Goal: Entertainment & Leisure: Consume media (video, audio)

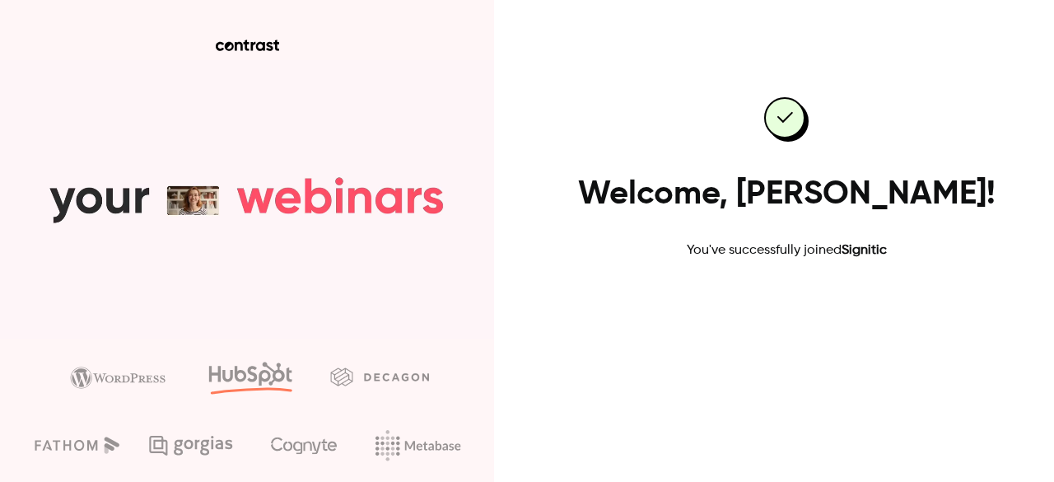
click at [792, 315] on link "Go to dashboard" at bounding box center [786, 313] width 140 height 40
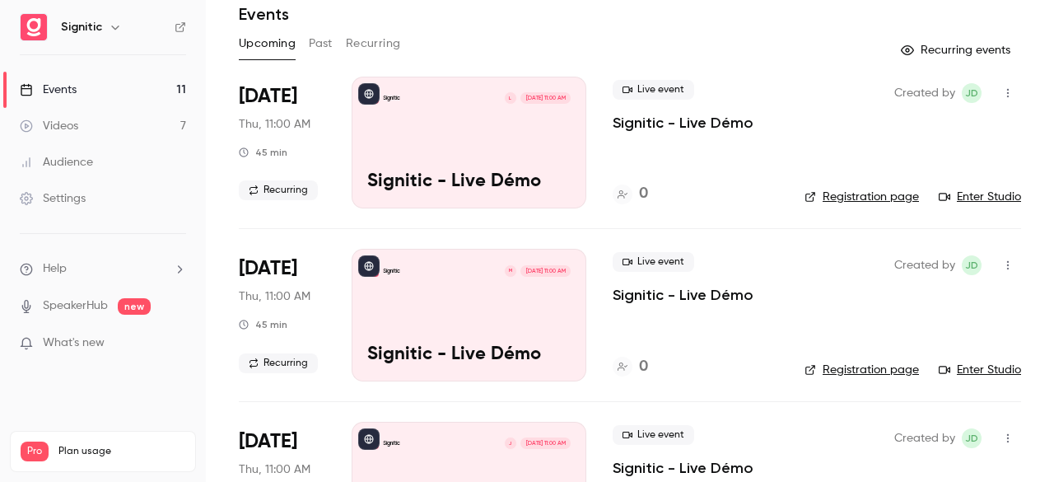
scroll to position [63, 0]
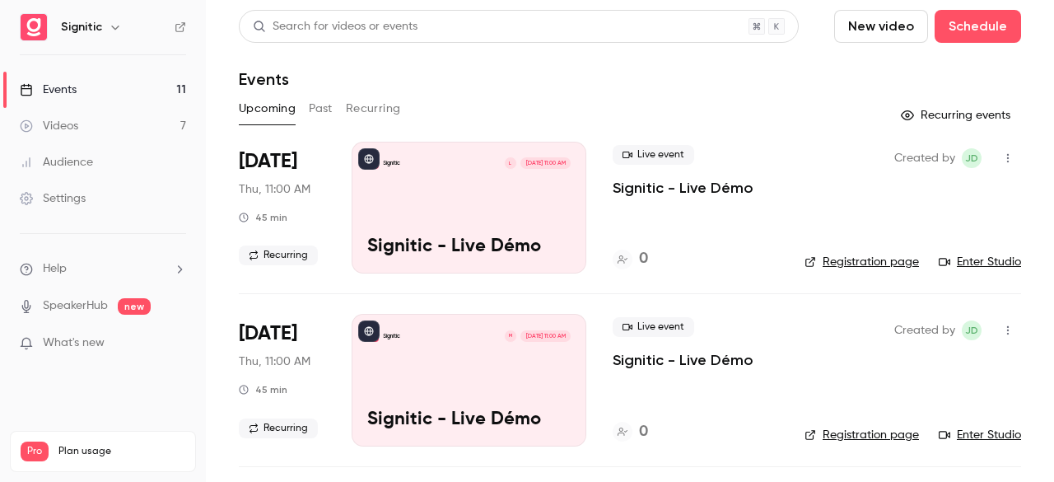
click at [73, 347] on span "What's new" at bounding box center [74, 342] width 62 height 17
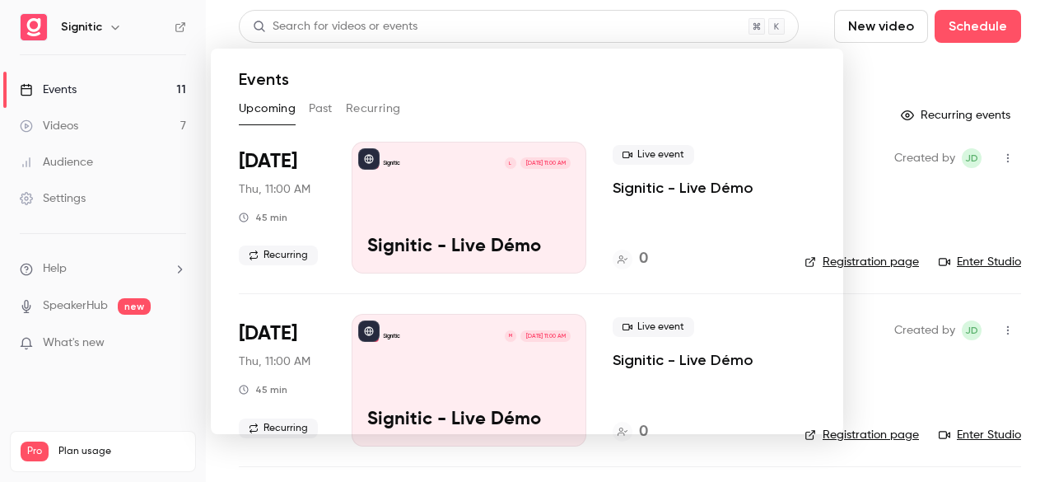
click at [0, 0] on noticeable-lightbox at bounding box center [0, 0] width 0 height 0
click at [880, 91] on div at bounding box center [527, 241] width 1054 height 482
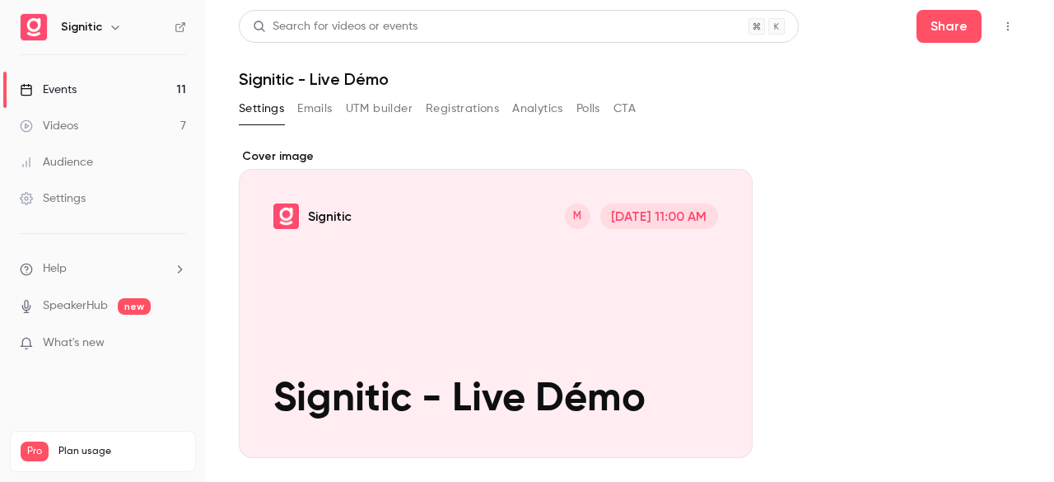
click at [112, 82] on link "Events 11" at bounding box center [103, 90] width 206 height 36
click at [921, 21] on button "Share" at bounding box center [948, 26] width 65 height 33
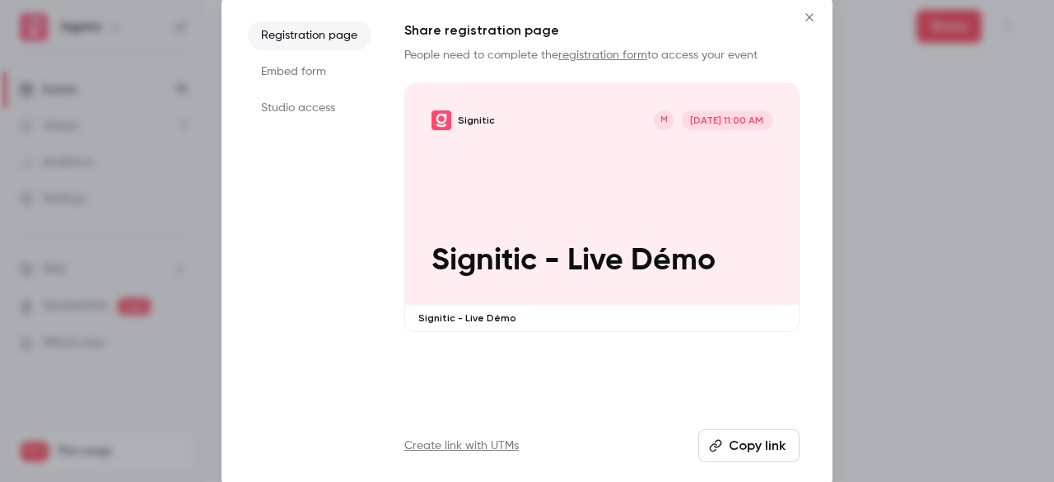
click at [802, 7] on button "Close" at bounding box center [809, 17] width 33 height 33
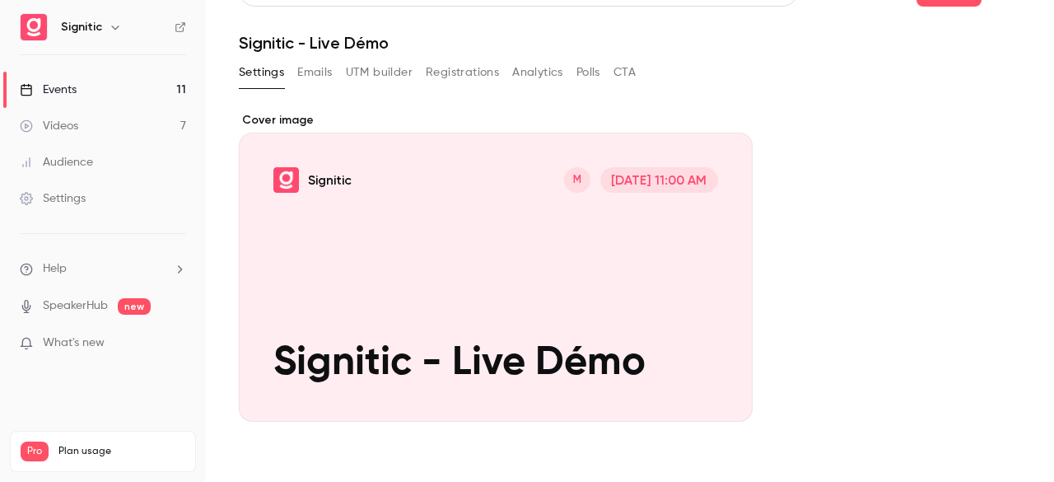
scroll to position [43, 0]
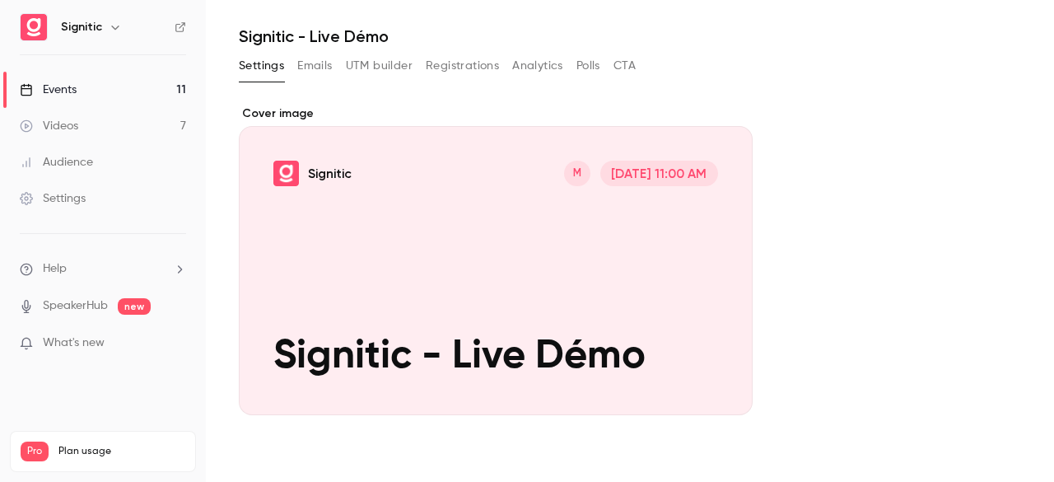
click at [313, 62] on button "Emails" at bounding box center [314, 66] width 35 height 26
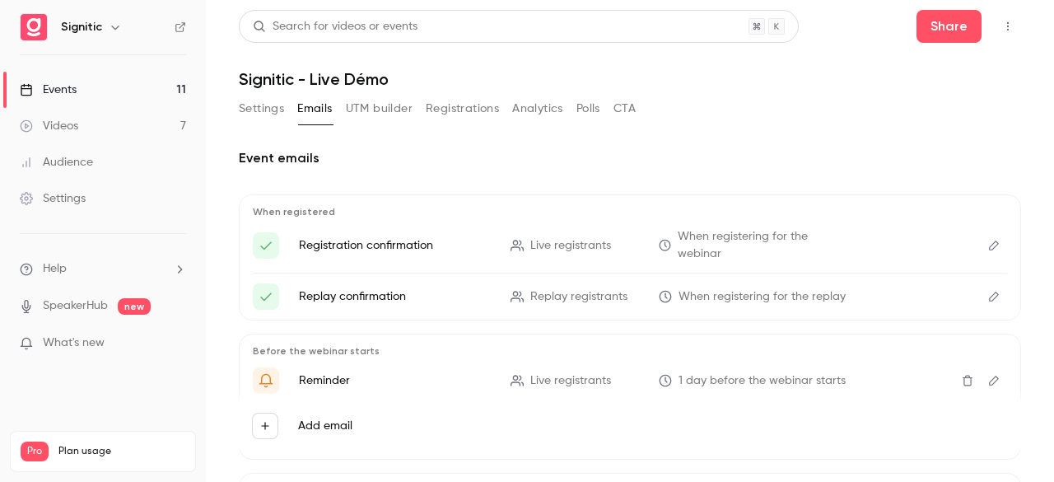
click at [269, 110] on button "Settings" at bounding box center [261, 109] width 45 height 26
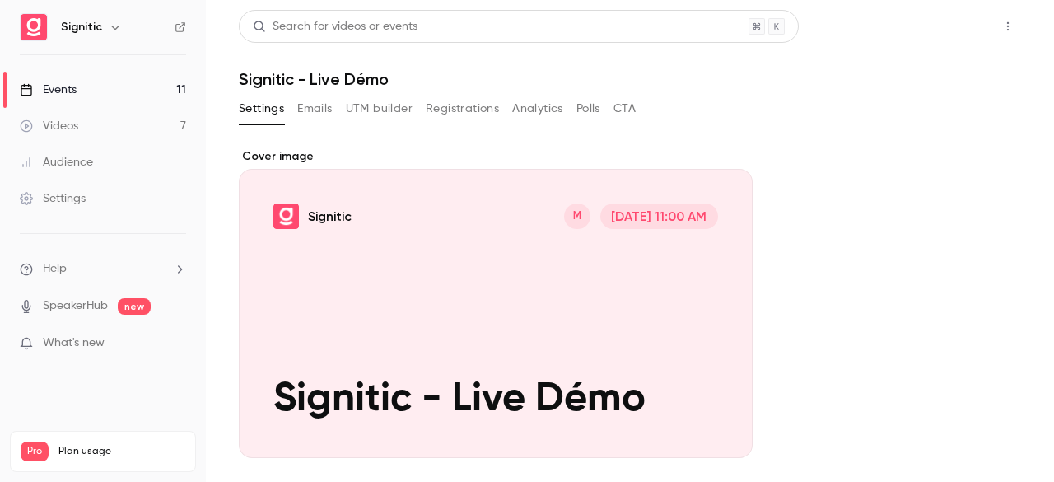
click at [916, 26] on button "Share" at bounding box center [948, 26] width 65 height 33
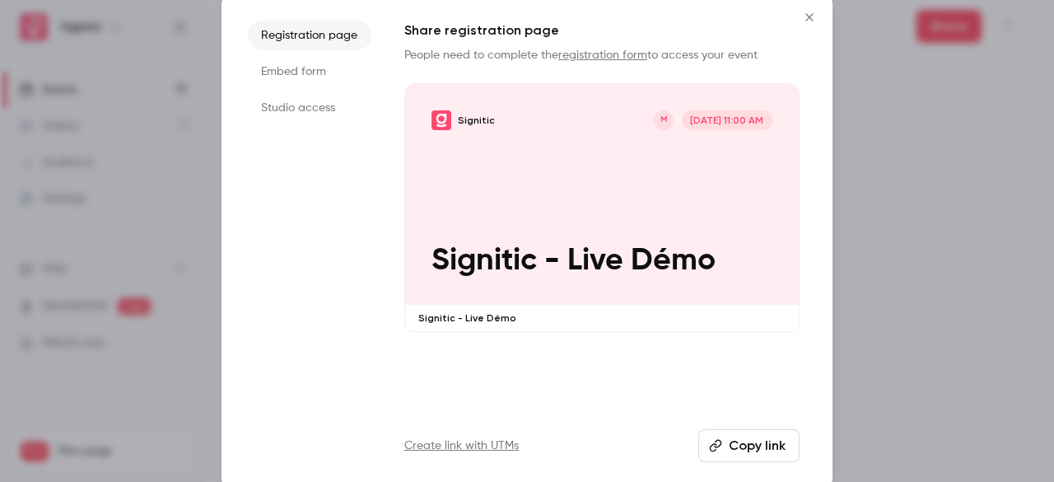
click at [897, 271] on div at bounding box center [527, 241] width 1054 height 482
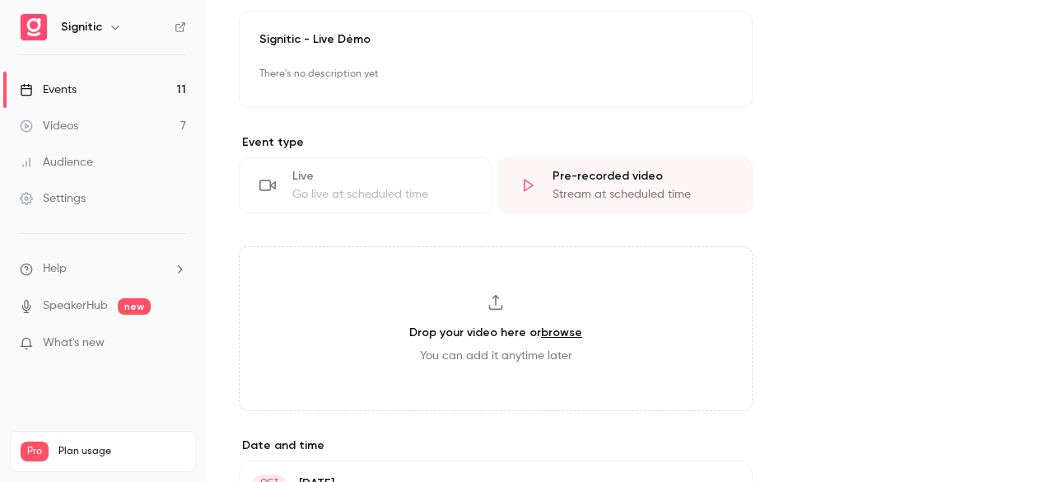
click at [141, 117] on link "Videos 7" at bounding box center [103, 126] width 206 height 36
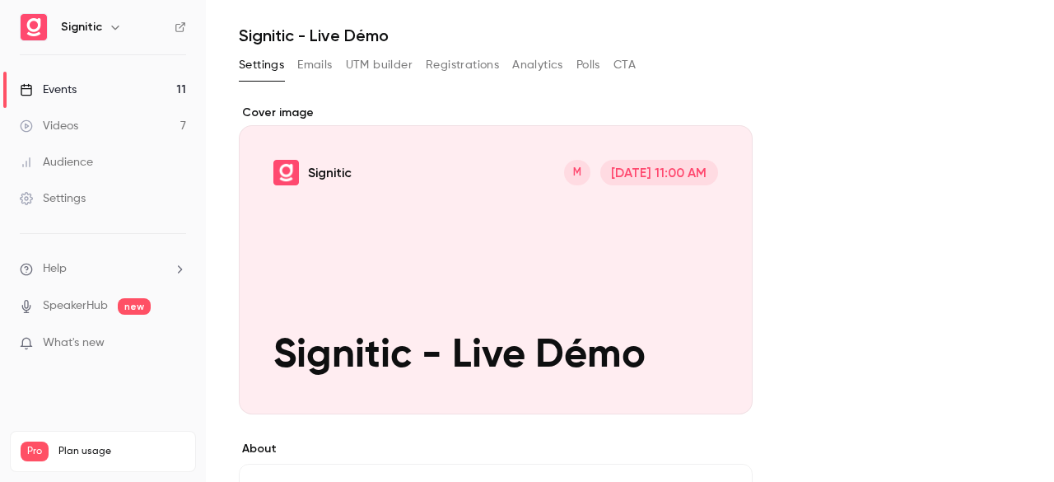
scroll to position [53, 0]
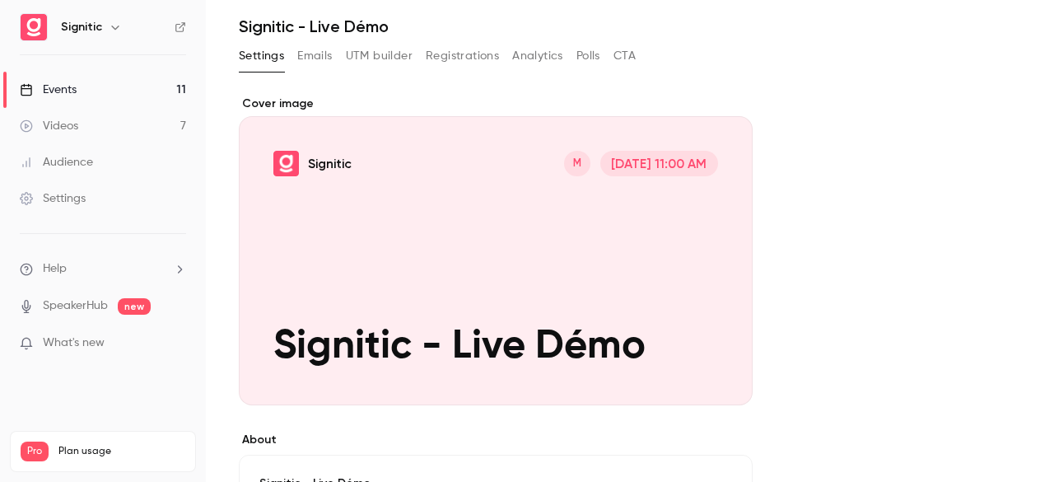
click at [138, 122] on link "Videos 7" at bounding box center [103, 126] width 206 height 36
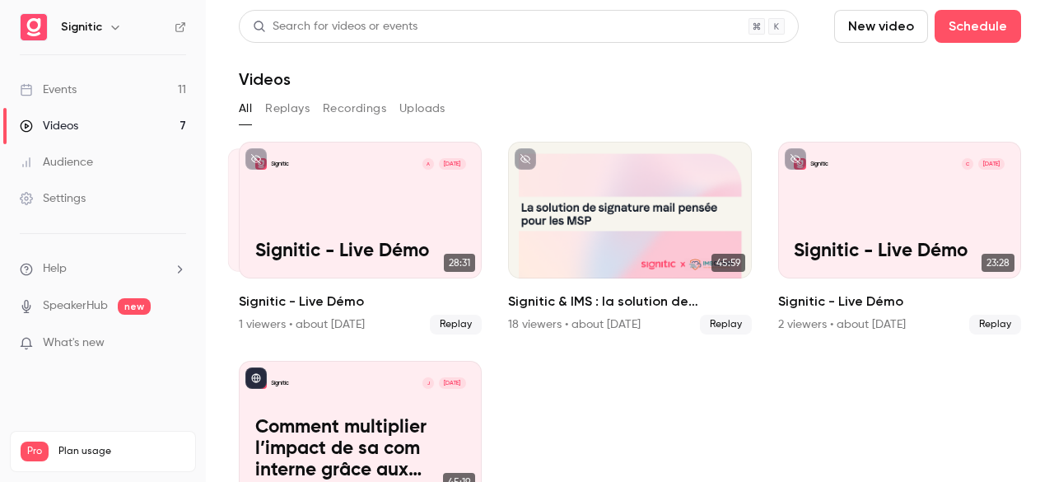
click at [308, 115] on button "Replays" at bounding box center [287, 109] width 44 height 26
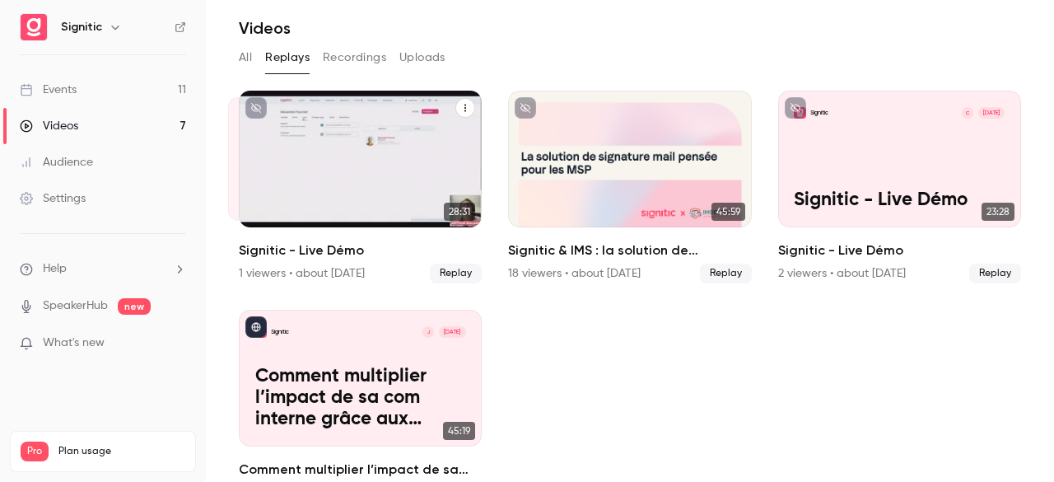
scroll to position [52, 0]
click at [402, 180] on div "Signitic A [DATE] Signitic - Live Démo" at bounding box center [360, 158] width 243 height 137
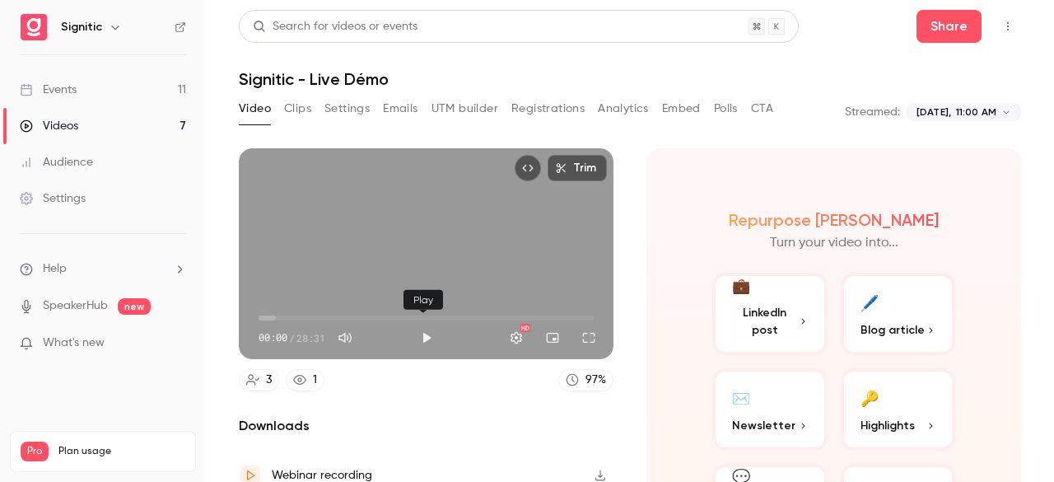
click at [421, 337] on button "Play" at bounding box center [426, 337] width 33 height 33
click at [584, 338] on button "Full screen" at bounding box center [588, 337] width 33 height 33
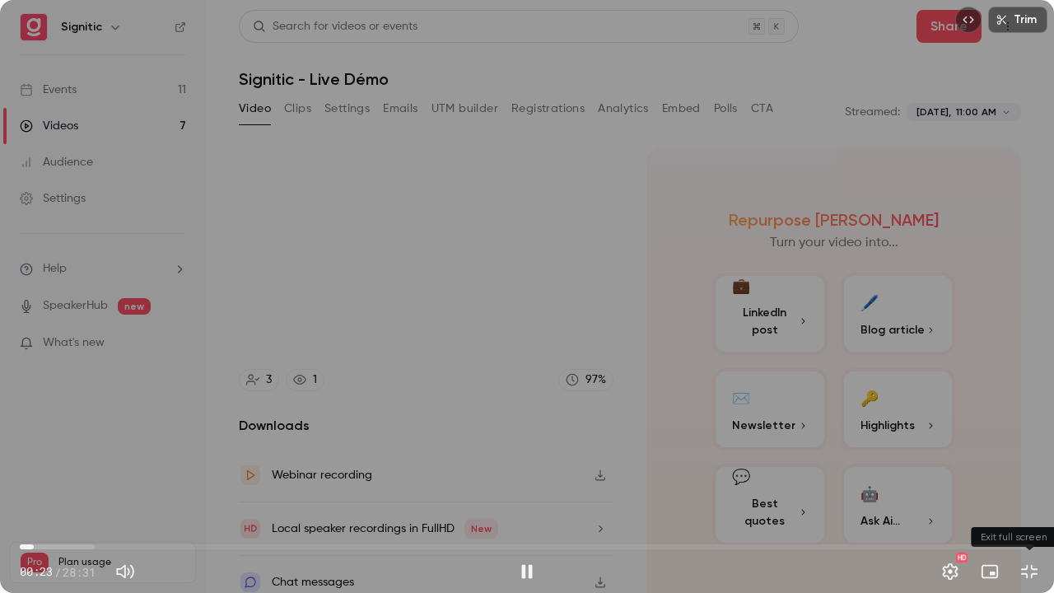
click at [1026, 481] on button "Exit full screen" at bounding box center [1029, 571] width 33 height 33
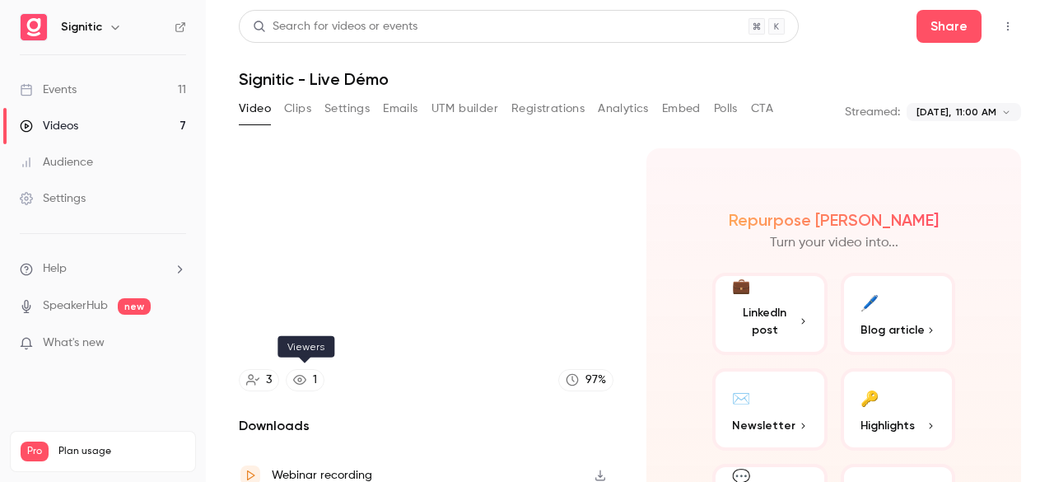
type input "****"
click at [309, 380] on link "1" at bounding box center [305, 380] width 39 height 22
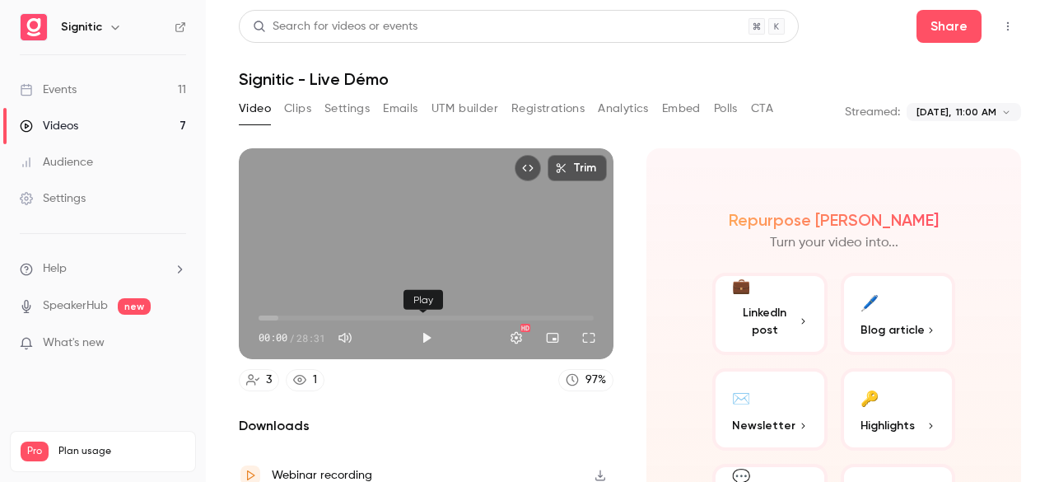
click at [420, 335] on button "Play" at bounding box center [426, 337] width 33 height 33
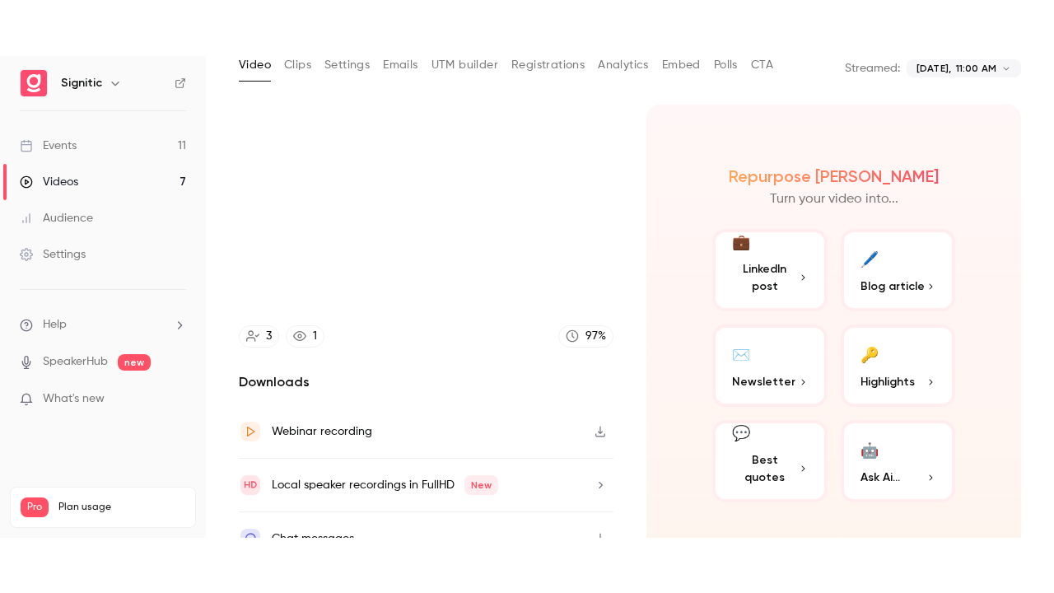
scroll to position [122, 0]
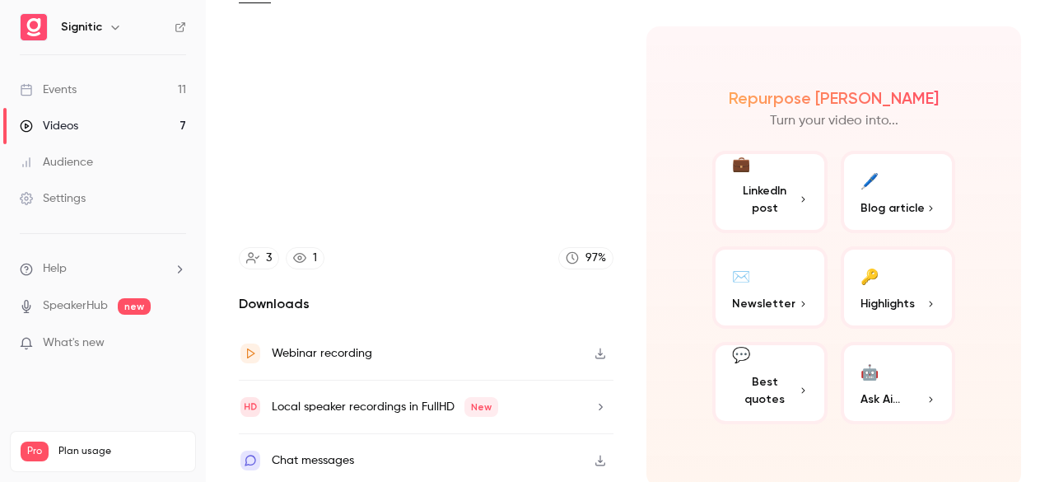
click at [308, 353] on div "Webinar recording" at bounding box center [322, 353] width 100 height 20
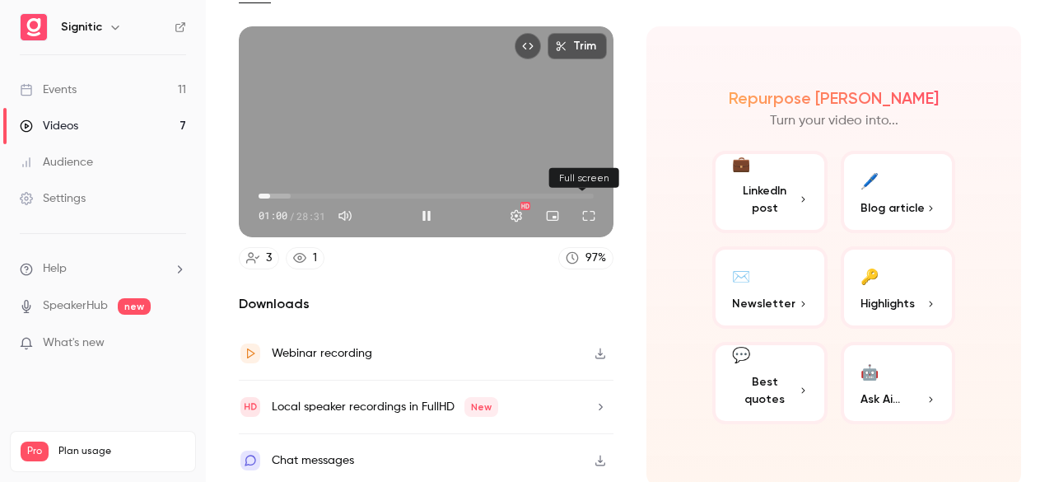
click at [586, 216] on button "Full screen" at bounding box center [588, 215] width 33 height 33
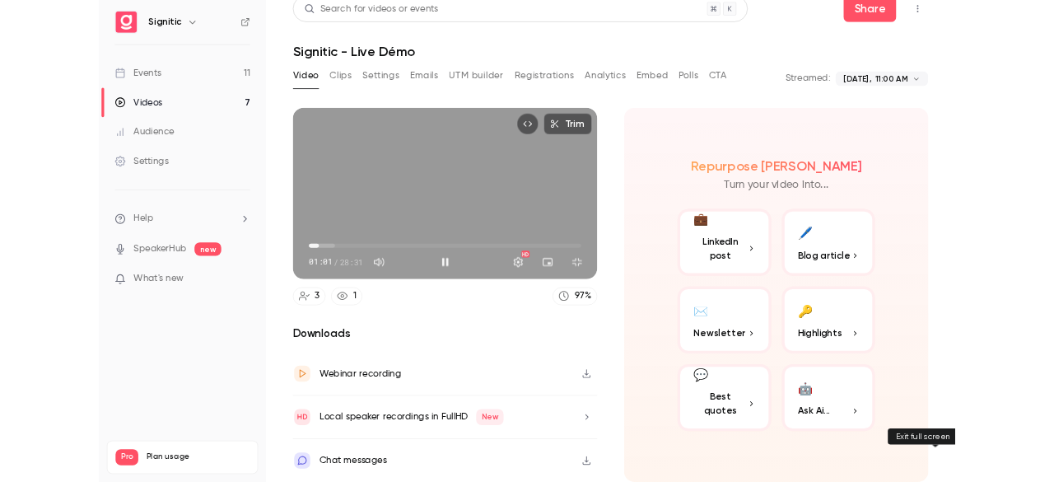
scroll to position [11, 0]
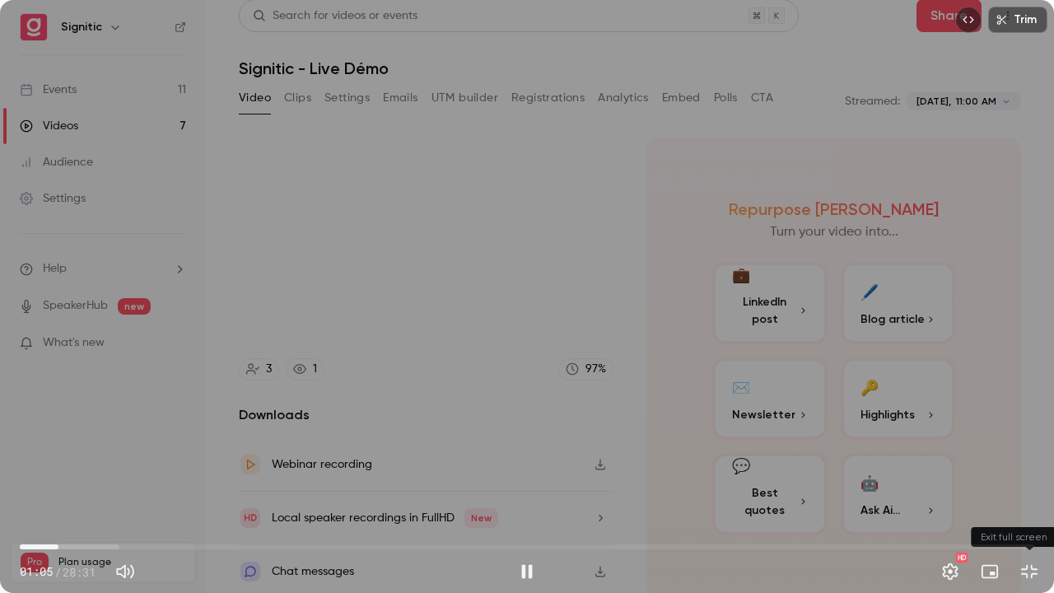
click at [1036, 481] on button "Exit full screen" at bounding box center [1029, 571] width 33 height 33
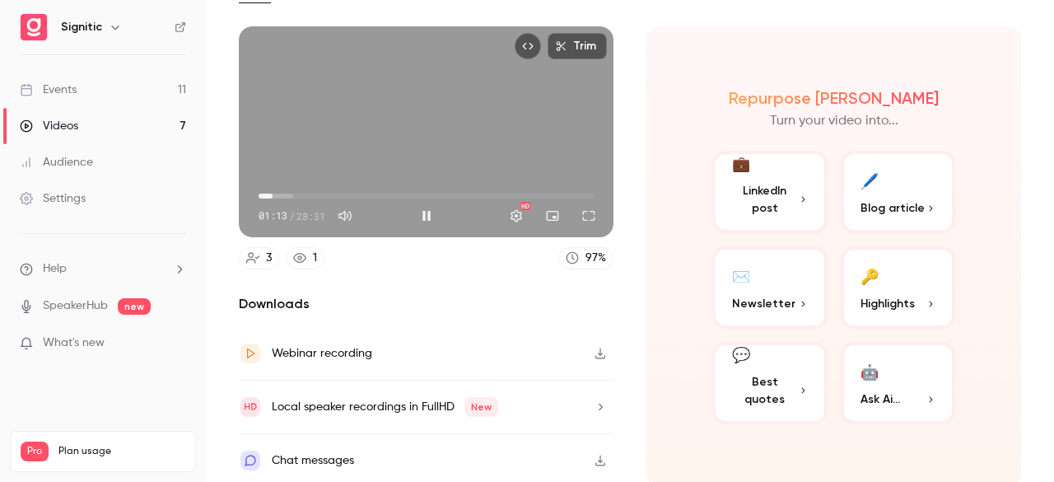
click at [673, 246] on div "Repurpose Ai Turn your video into... 💼 LinkedIn post 🖊️ Blog article ✉️ Newslet…" at bounding box center [833, 256] width 375 height 460
click at [585, 211] on button "Full screen" at bounding box center [588, 215] width 33 height 33
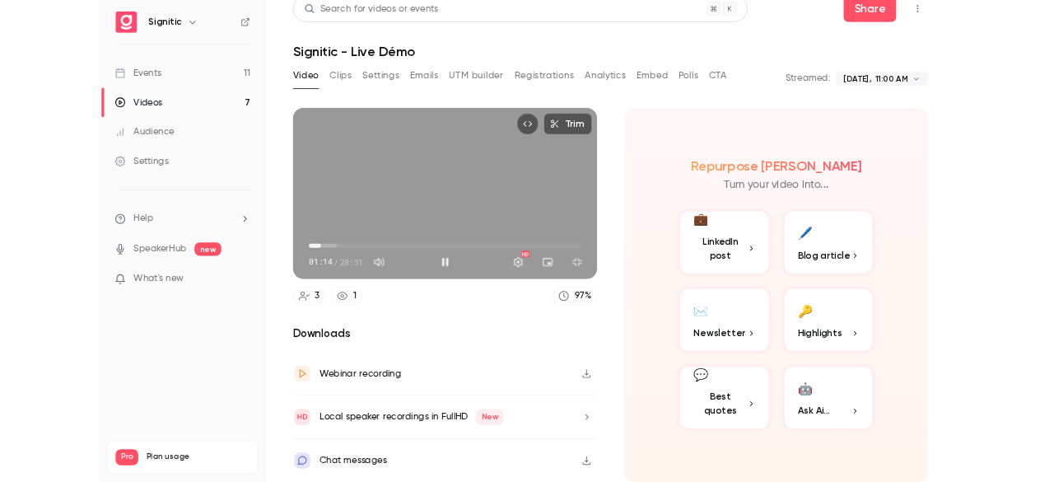
scroll to position [11, 0]
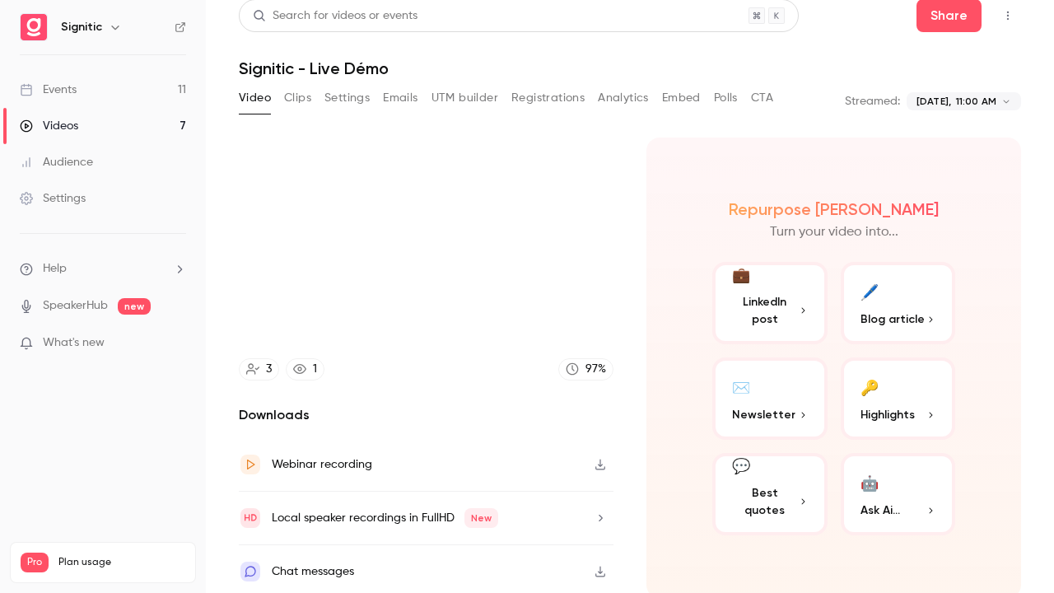
type input "****"
click at [1013, 481] on button "Exit full screen" at bounding box center [1029, 571] width 33 height 33
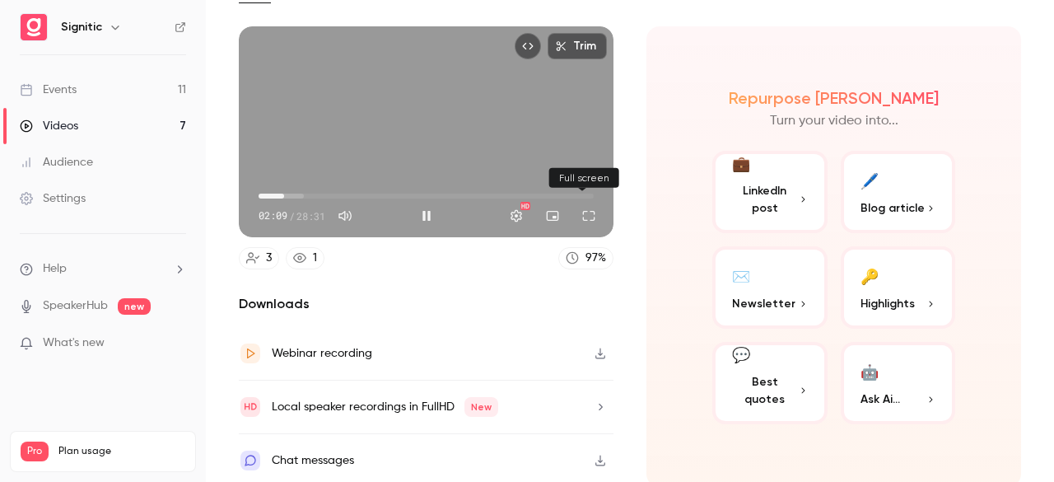
click at [587, 215] on button "Full screen" at bounding box center [588, 215] width 33 height 33
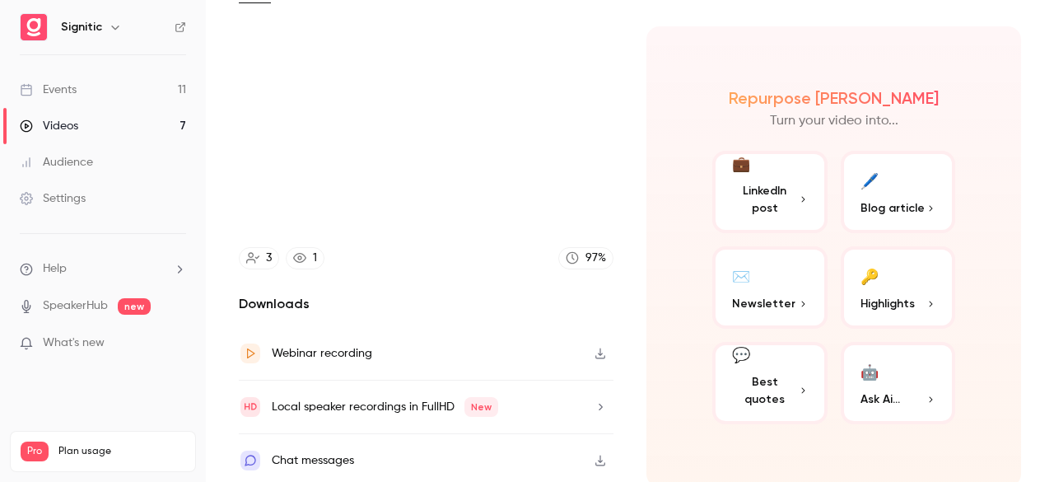
type input "******"
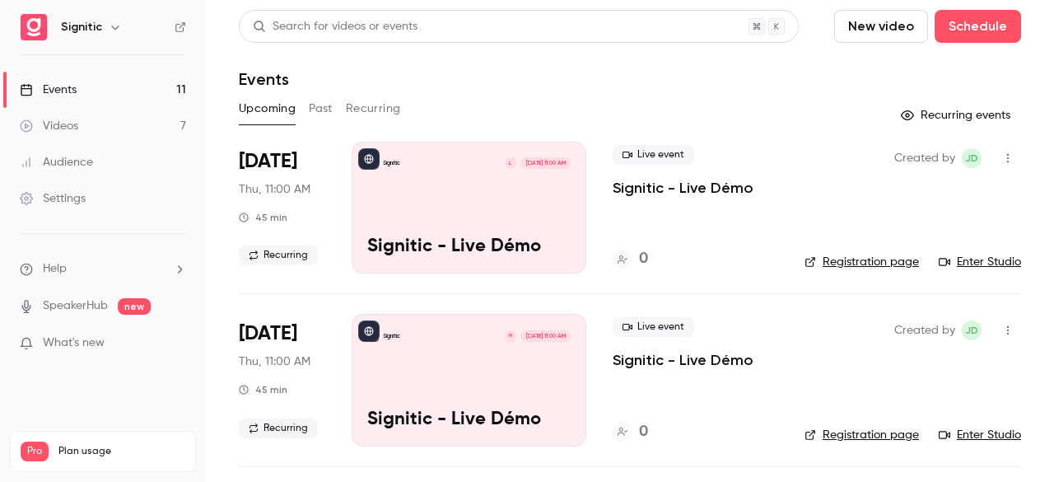
click at [35, 83] on div "Events" at bounding box center [48, 90] width 57 height 16
click at [82, 304] on link "SpeakerHub" at bounding box center [75, 305] width 65 height 17
click at [69, 27] on h6 "Signitic" at bounding box center [81, 27] width 41 height 16
click at [26, 26] on img at bounding box center [34, 27] width 26 height 26
